Goal: Find specific page/section: Find specific page/section

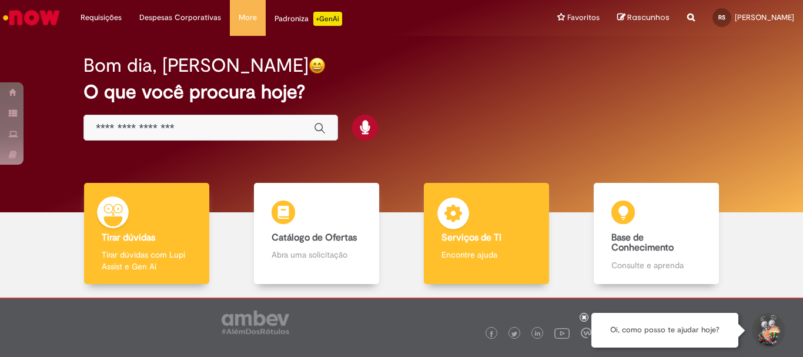
click at [500, 222] on div "Serviços de TI Serviços de TI Encontre ajuda" at bounding box center [486, 234] width 125 height 102
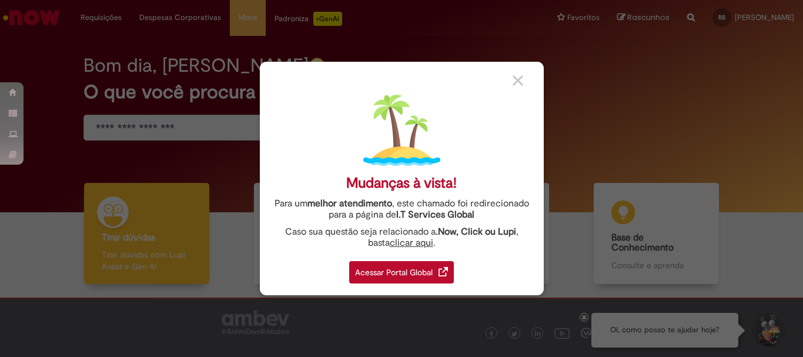
click at [411, 273] on div "Acessar Portal Global" at bounding box center [401, 272] width 105 height 22
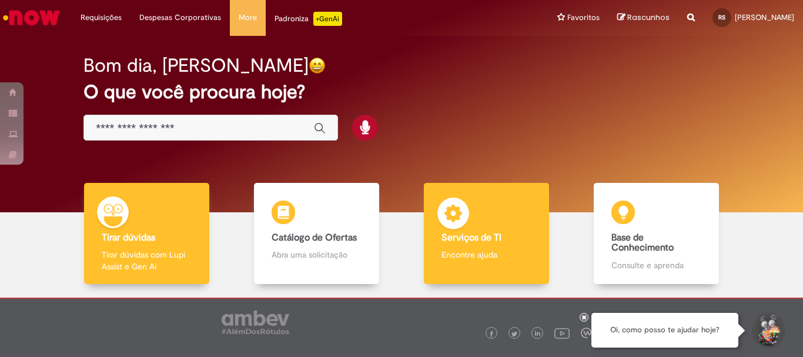
click at [445, 227] on img at bounding box center [453, 215] width 35 height 35
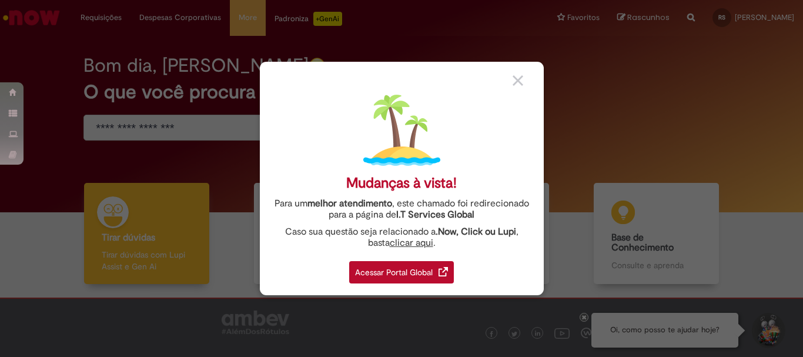
click at [392, 275] on div "Acessar Portal Global" at bounding box center [401, 272] width 105 height 22
